Goal: Information Seeking & Learning: Learn about a topic

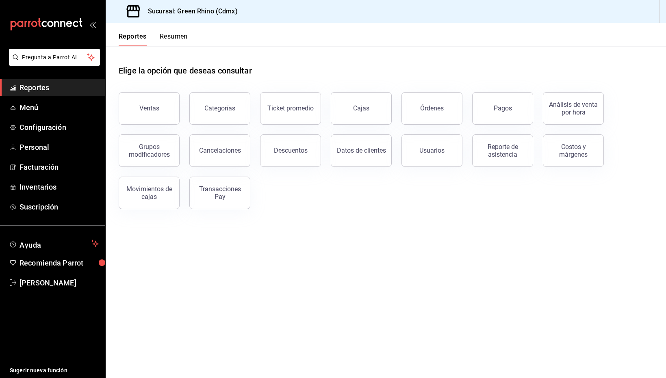
click at [176, 39] on button "Resumen" at bounding box center [174, 40] width 28 height 14
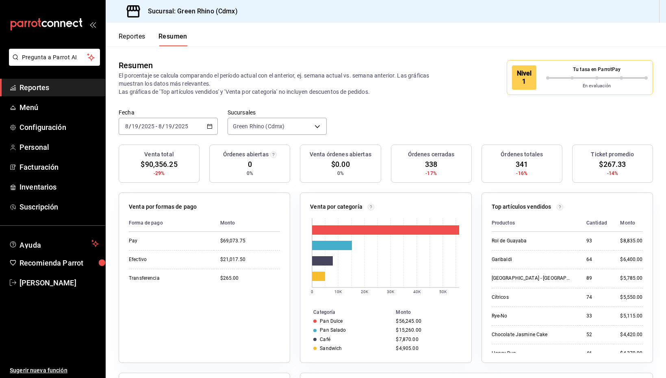
click at [428, 161] on span "338" at bounding box center [431, 164] width 12 height 11
click at [137, 39] on button "Reportes" at bounding box center [132, 40] width 27 height 14
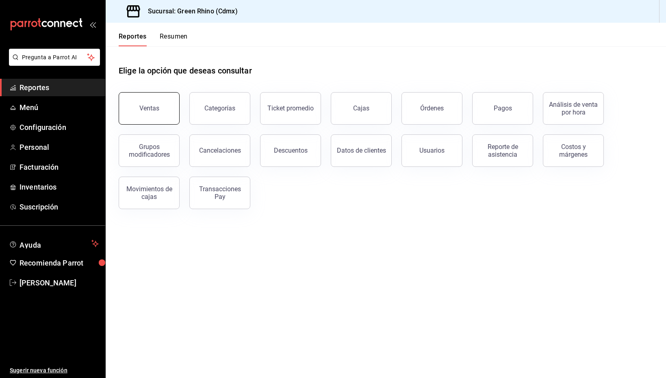
click at [149, 97] on button "Ventas" at bounding box center [149, 108] width 61 height 33
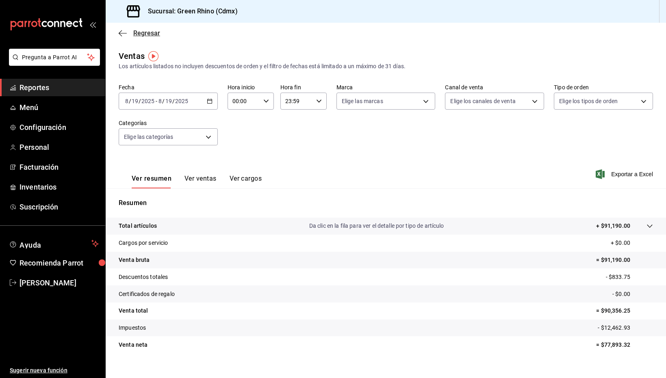
click at [150, 30] on span "Regresar" at bounding box center [146, 33] width 27 height 8
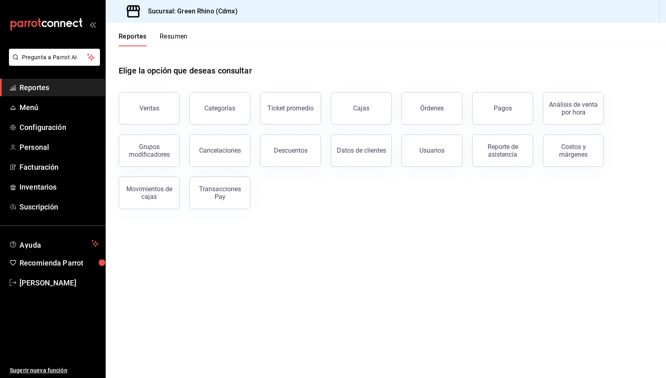
click at [172, 33] on button "Resumen" at bounding box center [174, 40] width 28 height 14
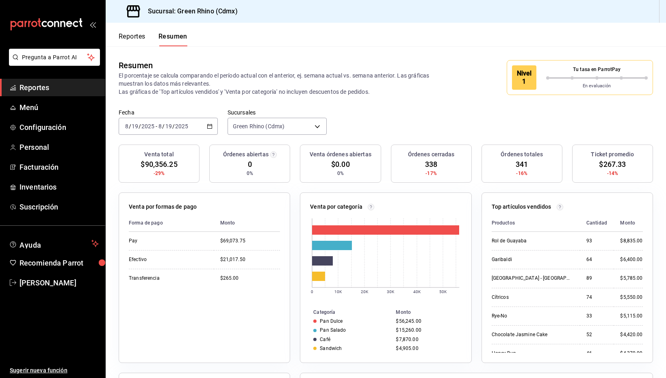
click at [136, 36] on button "Reportes" at bounding box center [132, 40] width 27 height 14
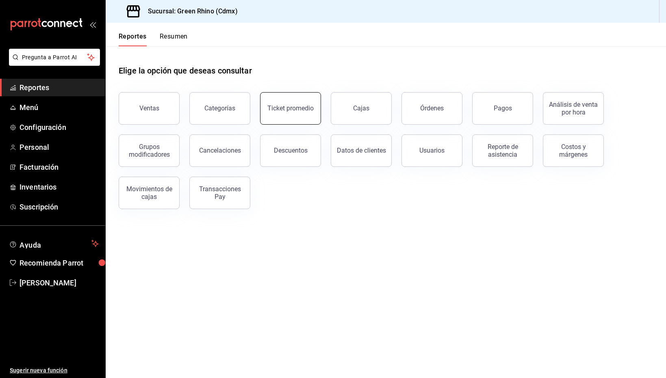
click at [289, 112] on button "Ticket promedio" at bounding box center [290, 108] width 61 height 33
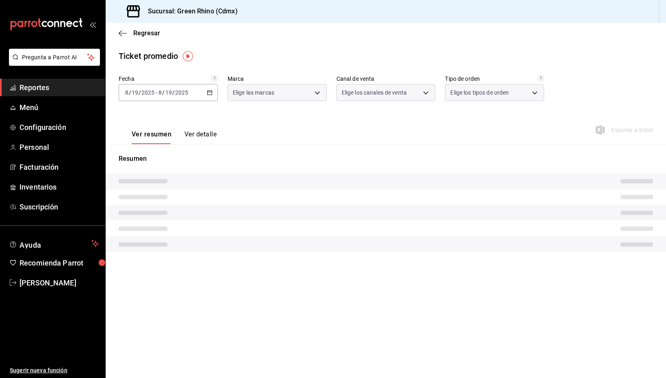
type input "a132321f-e3f1-4ec9-8484-95b8f08d7905"
type input "PARROT,UBER_EATS,RAPPI,DIDI_FOOD,ONLINE"
type input "df7830c6-face-46e1-b510-7f4f10b4edf0,584f2879-f552-4f63-b3c1-6ffba0e01996,7346f…"
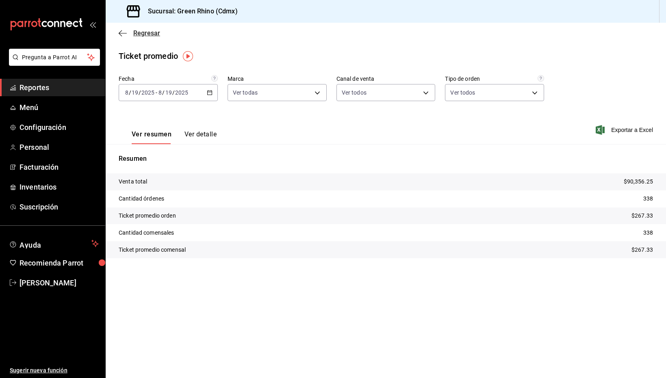
click at [133, 30] on span "Regresar" at bounding box center [146, 33] width 27 height 8
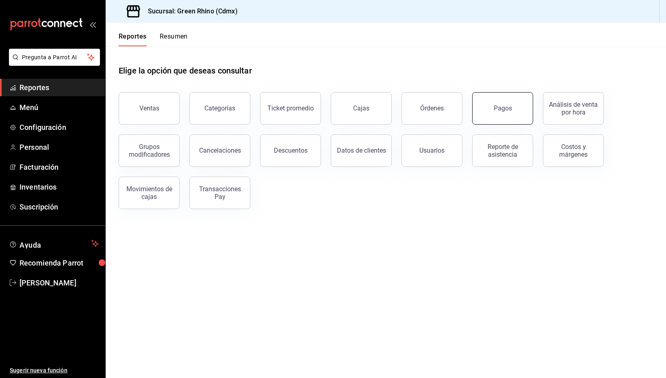
click at [497, 103] on button "Pagos" at bounding box center [502, 108] width 61 height 33
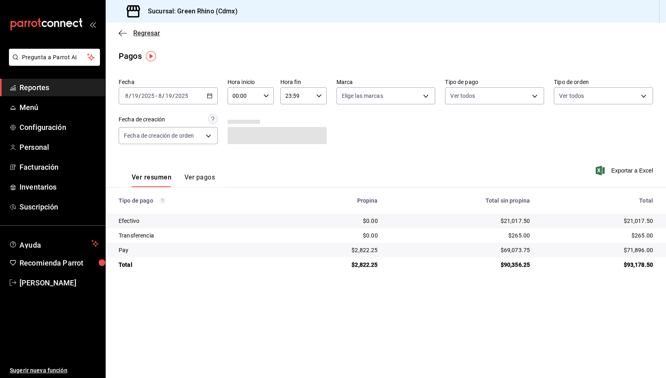
click at [140, 31] on span "Regresar" at bounding box center [146, 33] width 27 height 8
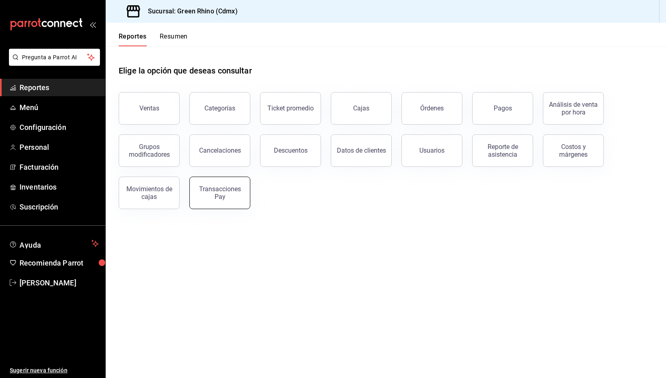
click at [223, 197] on div "Transacciones Pay" at bounding box center [220, 192] width 50 height 15
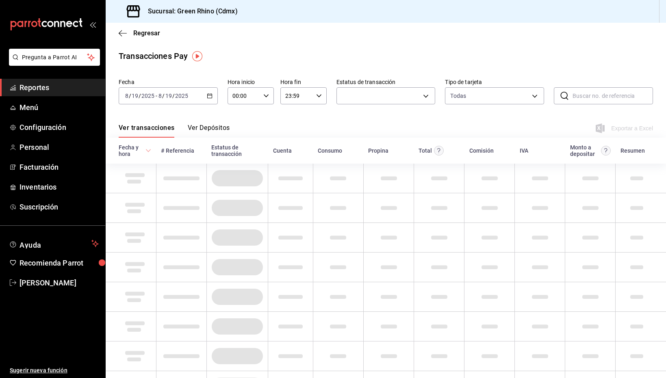
click at [215, 125] on button "Ver Depósitos" at bounding box center [209, 131] width 42 height 14
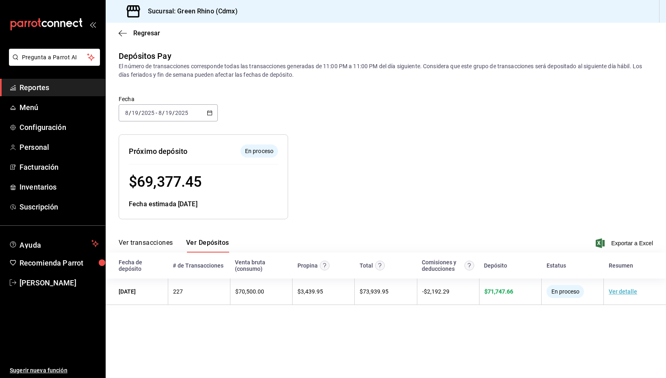
click at [152, 28] on div "Regresar" at bounding box center [386, 33] width 560 height 21
click at [152, 30] on span "Regresar" at bounding box center [146, 33] width 27 height 8
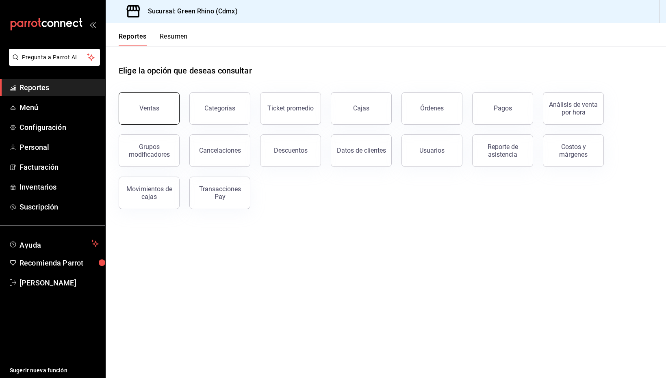
click at [150, 103] on button "Ventas" at bounding box center [149, 108] width 61 height 33
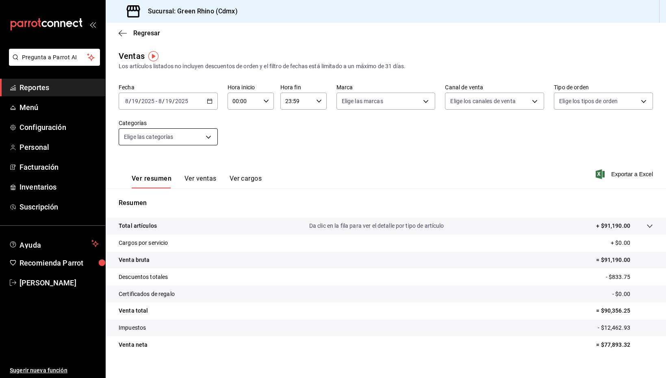
click at [185, 135] on body "Pregunta a Parrot AI Reportes Menú Configuración Personal Facturación Inventari…" at bounding box center [333, 189] width 666 height 378
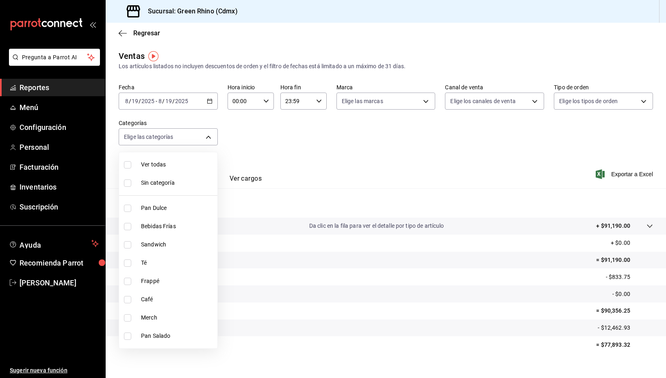
click at [142, 319] on span "Merch" at bounding box center [177, 318] width 73 height 9
type input "c9106683-75c3-4c5f-af1a-4e7ba5903217"
checkbox input "true"
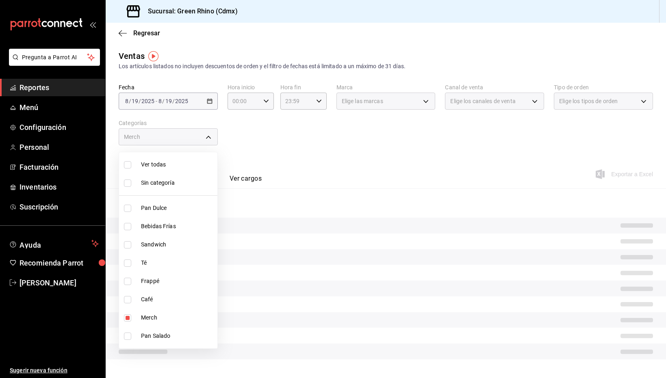
click at [299, 173] on div at bounding box center [333, 189] width 666 height 378
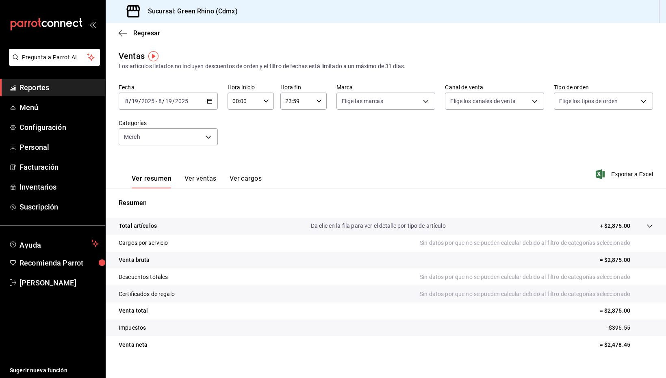
click at [190, 186] on button "Ver ventas" at bounding box center [200, 182] width 32 height 14
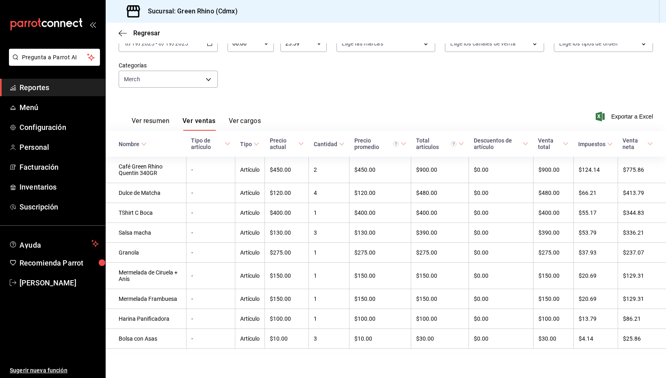
scroll to position [60, 0]
click at [206, 84] on body "Pregunta a Parrot AI Reportes Menú Configuración Personal Facturación Inventari…" at bounding box center [333, 189] width 666 height 378
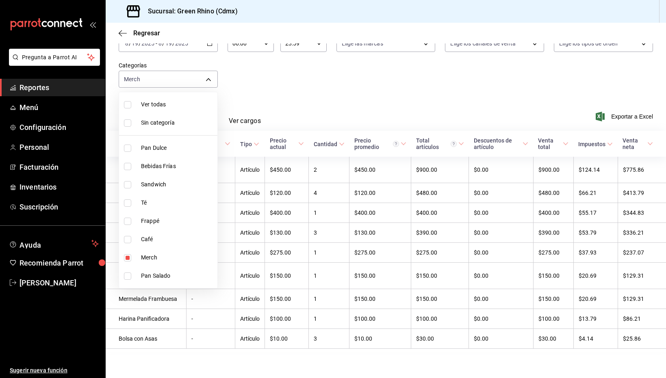
click at [159, 262] on span "Merch" at bounding box center [177, 258] width 73 height 9
checkbox input "false"
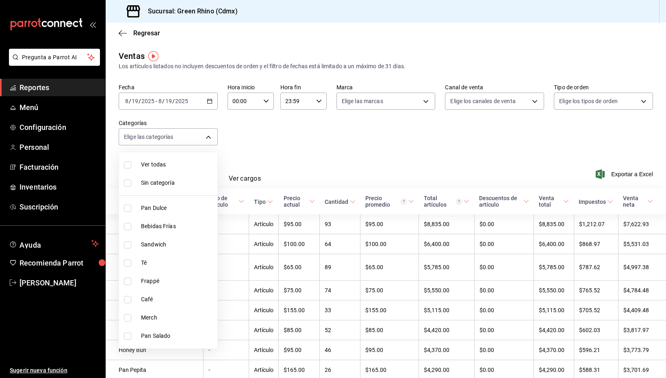
click at [155, 246] on span "Sandwich" at bounding box center [177, 245] width 73 height 9
type input "3d0d47d2-2483-4a01-82fd-f597c0f2e60a"
checkbox input "true"
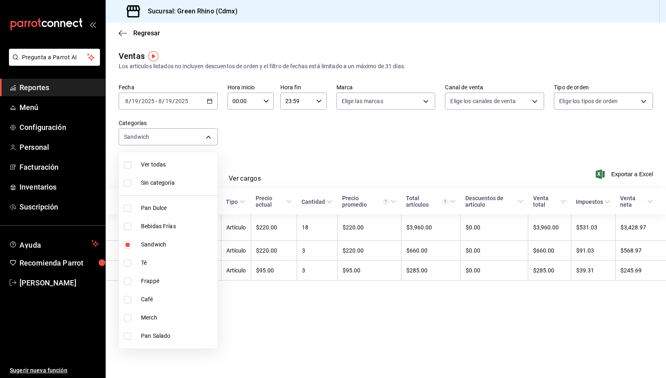
click at [167, 228] on span "Bebidas Frías" at bounding box center [177, 226] width 73 height 9
type input "3d0d47d2-2483-4a01-82fd-f597c0f2e60a,4f90f54c-2ac6-458b-a9a9-6df5e79288cd"
checkbox input "true"
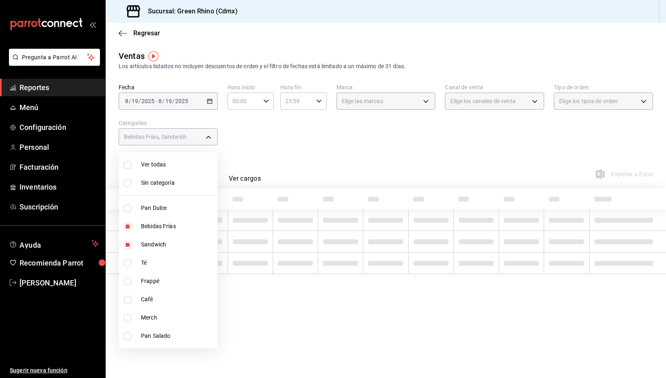
click at [156, 247] on span "Sandwich" at bounding box center [177, 245] width 73 height 9
type input "4f90f54c-2ac6-458b-a9a9-6df5e79288cd"
checkbox input "false"
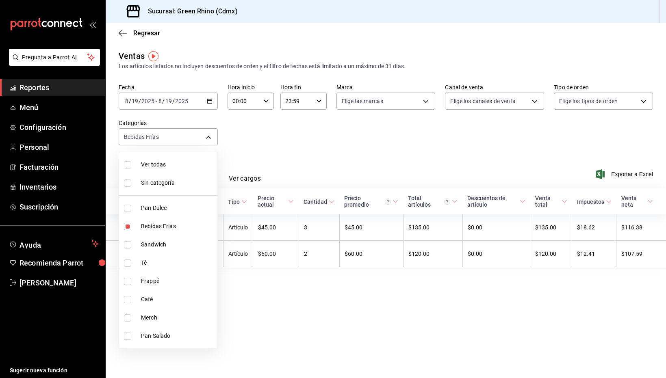
click at [290, 156] on div at bounding box center [333, 189] width 666 height 378
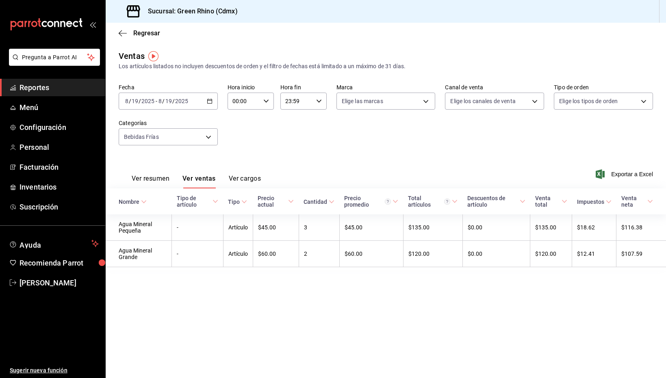
click at [219, 134] on div "Fecha [DATE] [DATE] - [DATE] [DATE] Hora inicio 00:00 Hora inicio Hora fin 23:5…" at bounding box center [386, 120] width 534 height 72
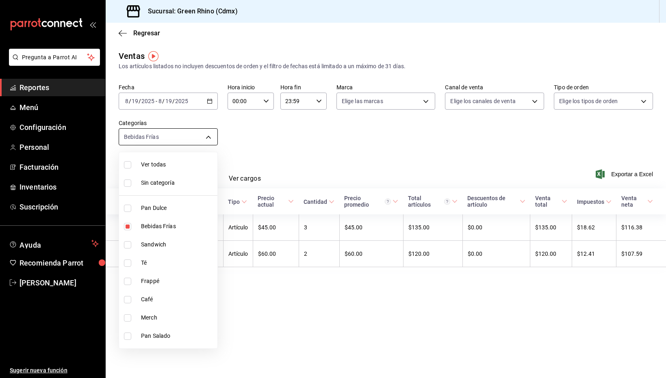
click at [202, 138] on body "Pregunta a Parrot AI Reportes Menú Configuración Personal Facturación Inventari…" at bounding box center [333, 189] width 666 height 378
click at [171, 206] on span "Pan Dulce" at bounding box center [177, 208] width 73 height 9
type input "4f90f54c-2ac6-458b-a9a9-6df5e79288cd,6bbed989-6c2a-4cea-bab8-d1a56aaac758"
checkbox input "true"
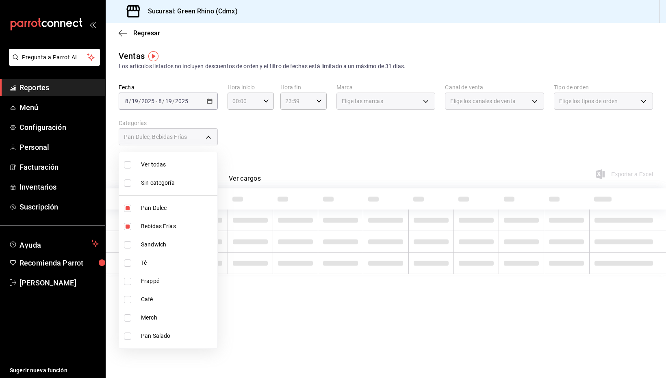
click at [161, 227] on span "Bebidas Frías" at bounding box center [177, 226] width 73 height 9
type input "6bbed989-6c2a-4cea-bab8-d1a56aaac758"
checkbox input "false"
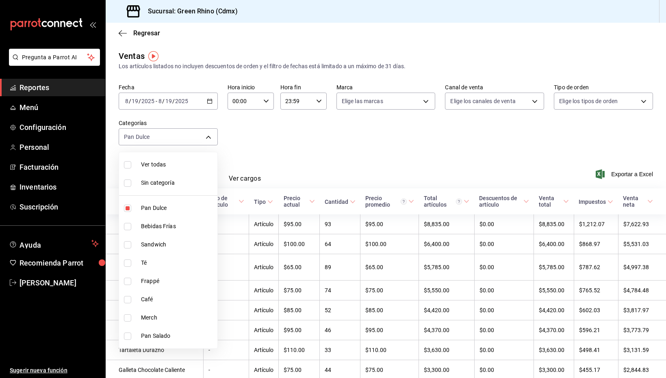
click at [280, 170] on div at bounding box center [333, 189] width 666 height 378
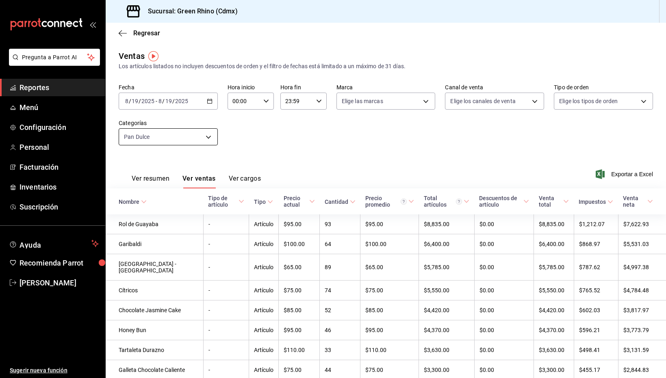
click at [213, 144] on body "Pregunta a Parrot AI Reportes Menú Configuración Personal Facturación Inventari…" at bounding box center [333, 189] width 666 height 378
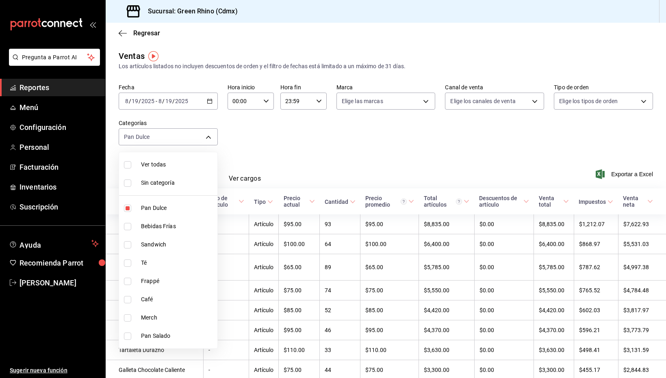
click at [165, 279] on span "Frappé" at bounding box center [177, 281] width 73 height 9
type input "6bbed989-6c2a-4cea-bab8-d1a56aaac758,64a9da50-3c53-444a-b83c-8f0e173e6266"
checkbox input "true"
click at [206, 139] on div at bounding box center [333, 189] width 666 height 378
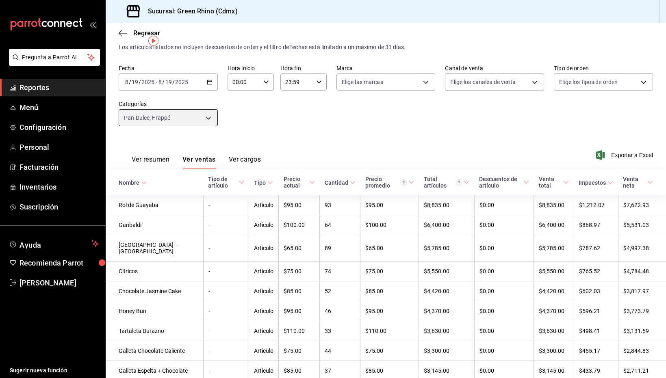
scroll to position [15, 0]
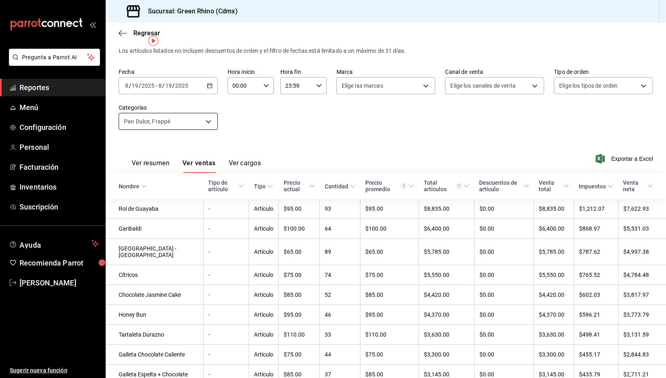
click at [195, 117] on body "Pregunta a Parrot AI Reportes Menú Configuración Personal Facturación Inventari…" at bounding box center [333, 189] width 666 height 378
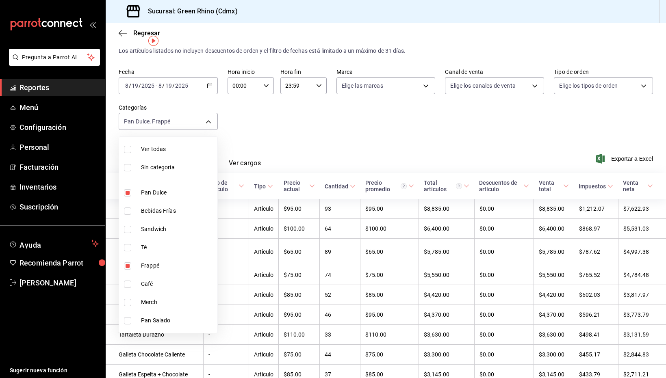
click at [178, 195] on span "Pan Dulce" at bounding box center [177, 193] width 73 height 9
type input "64a9da50-3c53-444a-b83c-8f0e173e6266"
checkbox input "false"
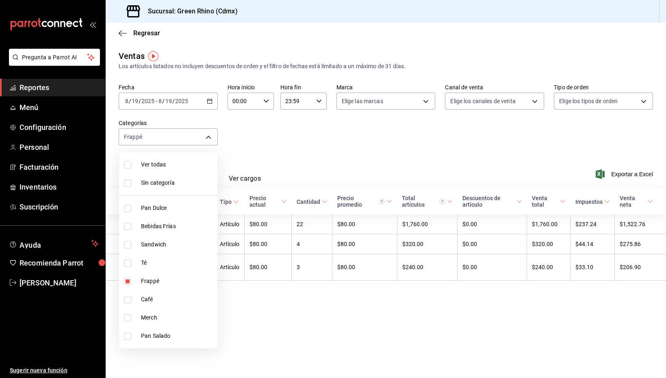
click at [205, 134] on div at bounding box center [333, 189] width 666 height 378
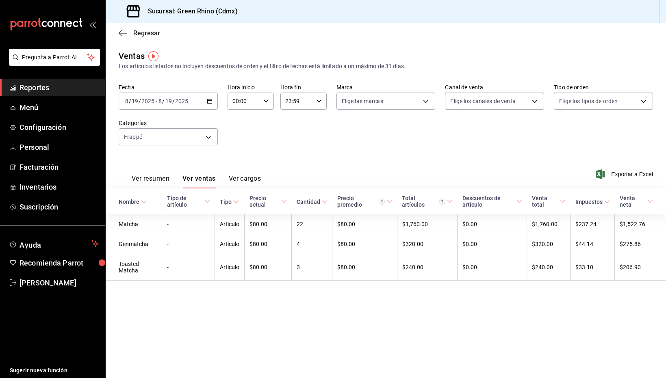
click at [144, 35] on span "Regresar" at bounding box center [146, 33] width 27 height 8
